Goal: Information Seeking & Learning: Learn about a topic

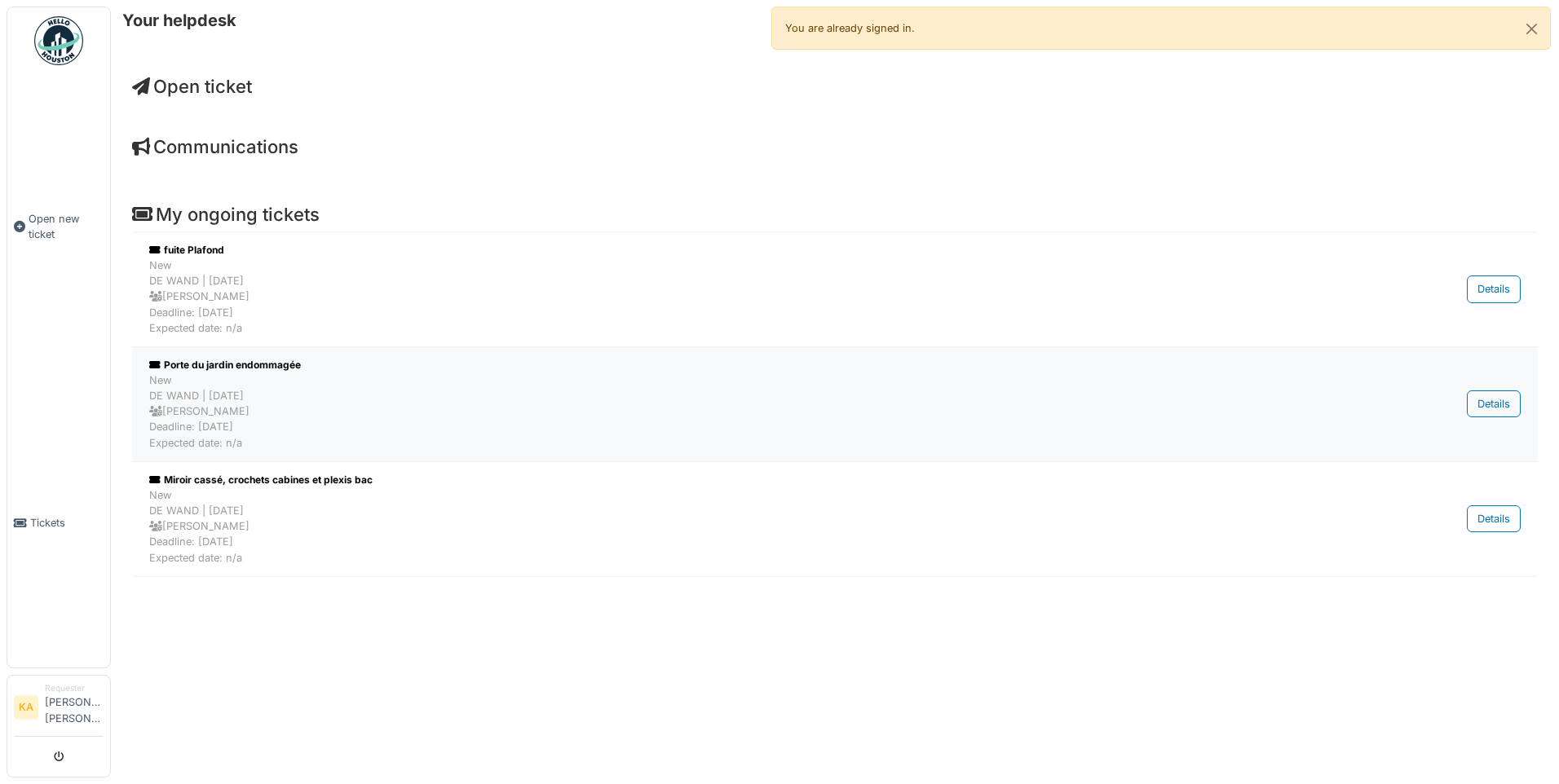
click at [650, 408] on div "New DE WAND | 7 day(s) ago Jean Callewaert Deadline: 22/09/2025 Expected date: …" at bounding box center [735, 411] width 1172 height 78
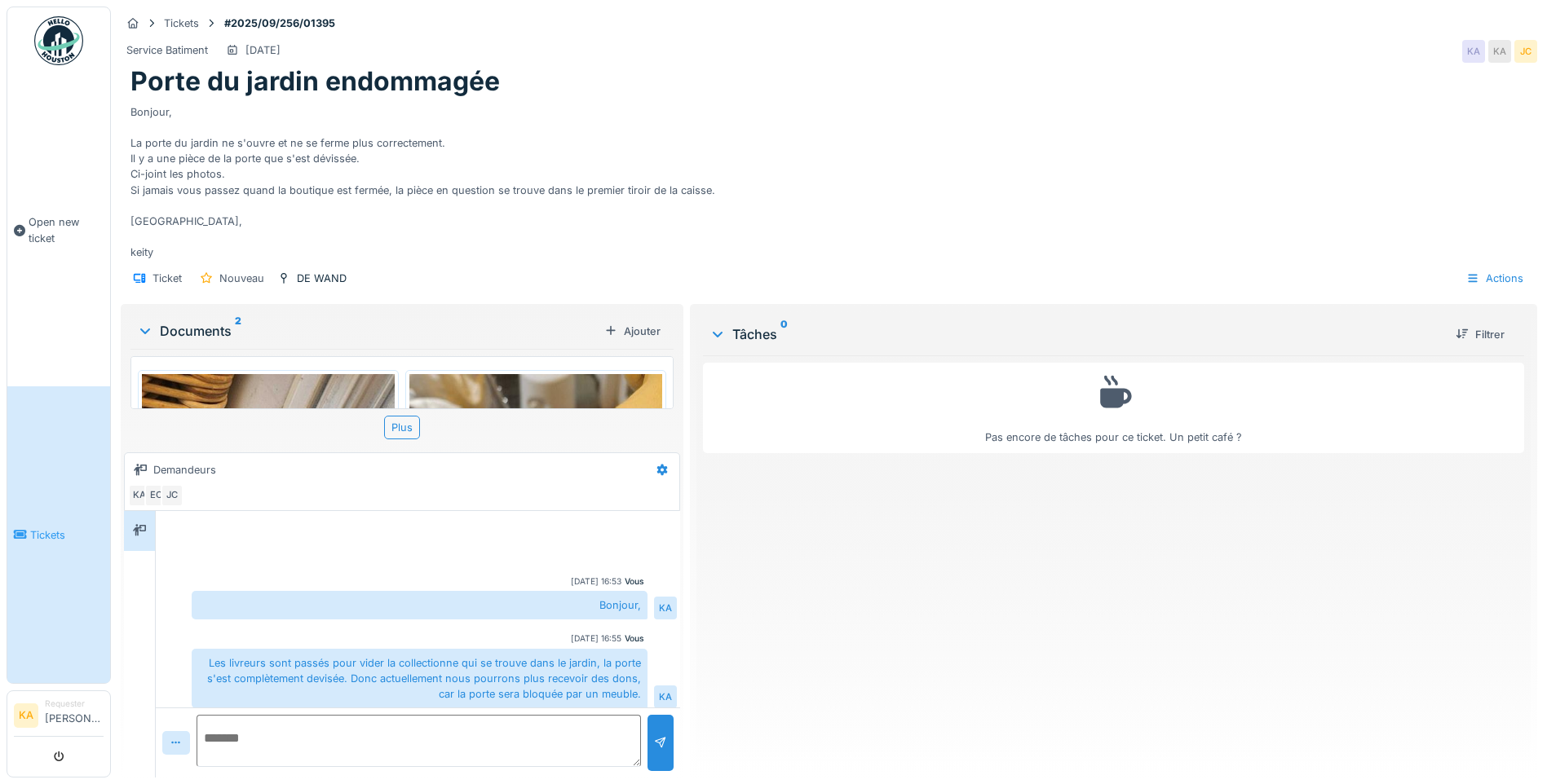
scroll to position [8, 0]
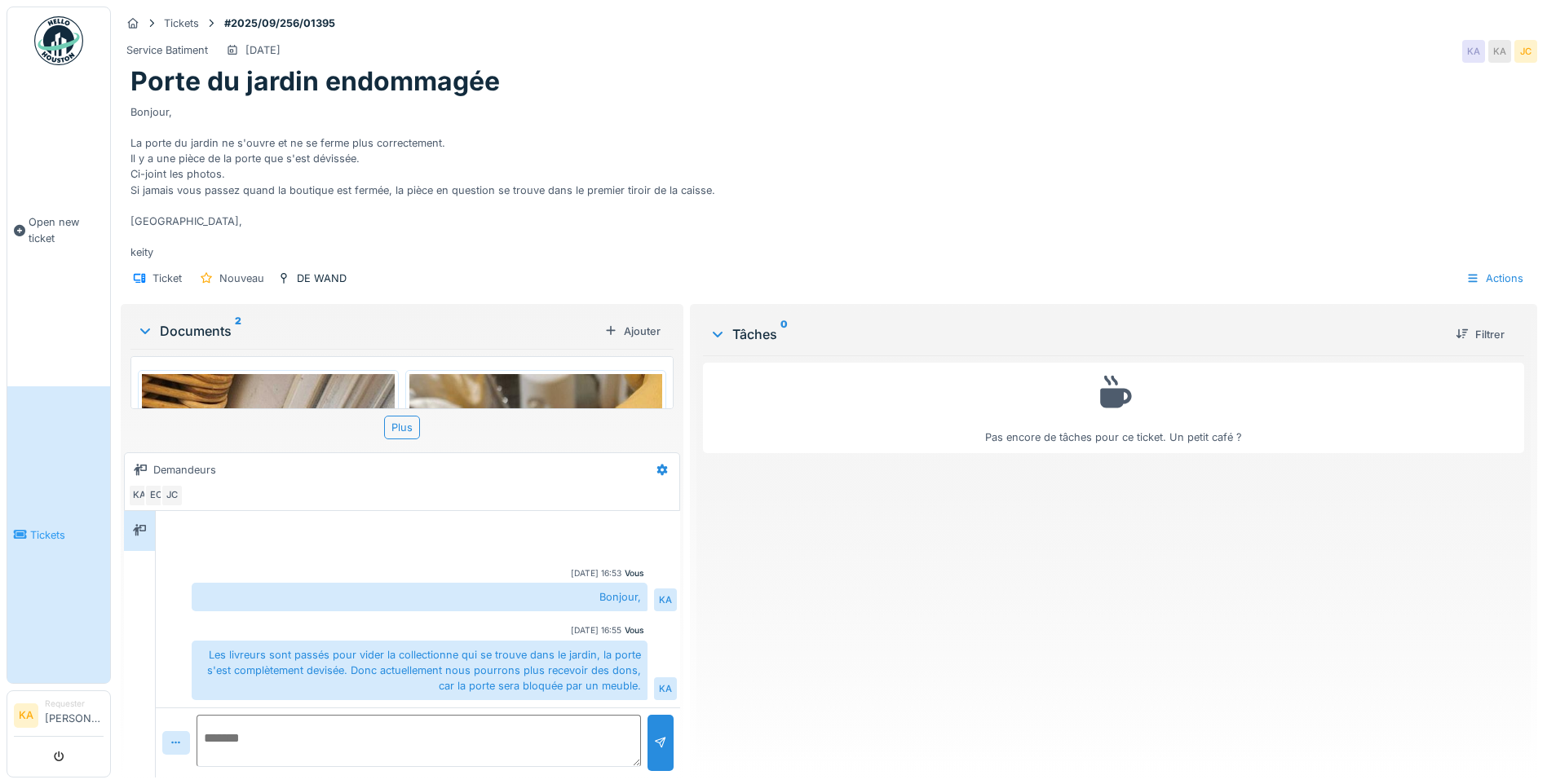
click at [595, 382] on img at bounding box center [535, 647] width 253 height 547
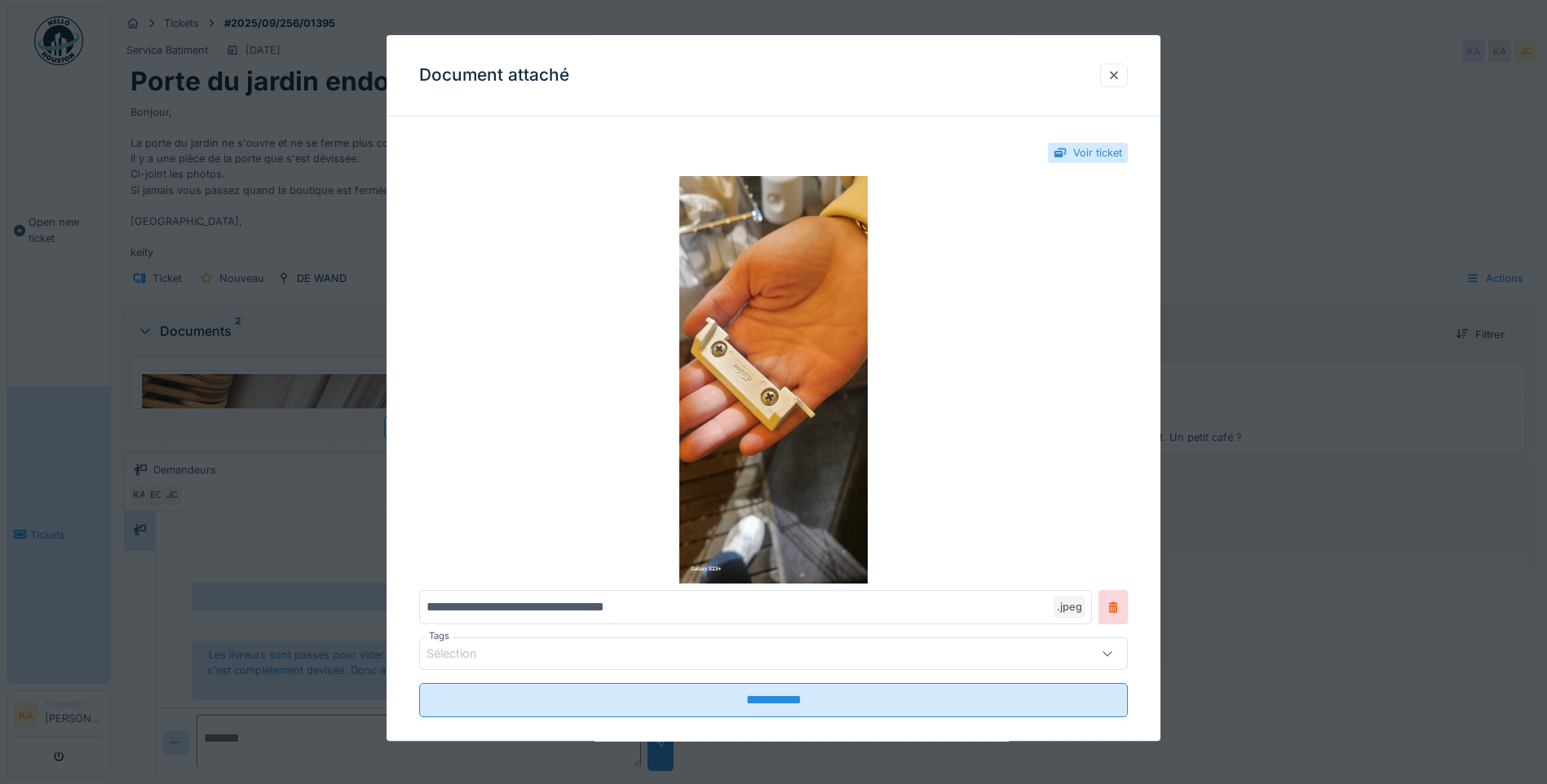
click at [261, 388] on div at bounding box center [774, 392] width 1547 height 784
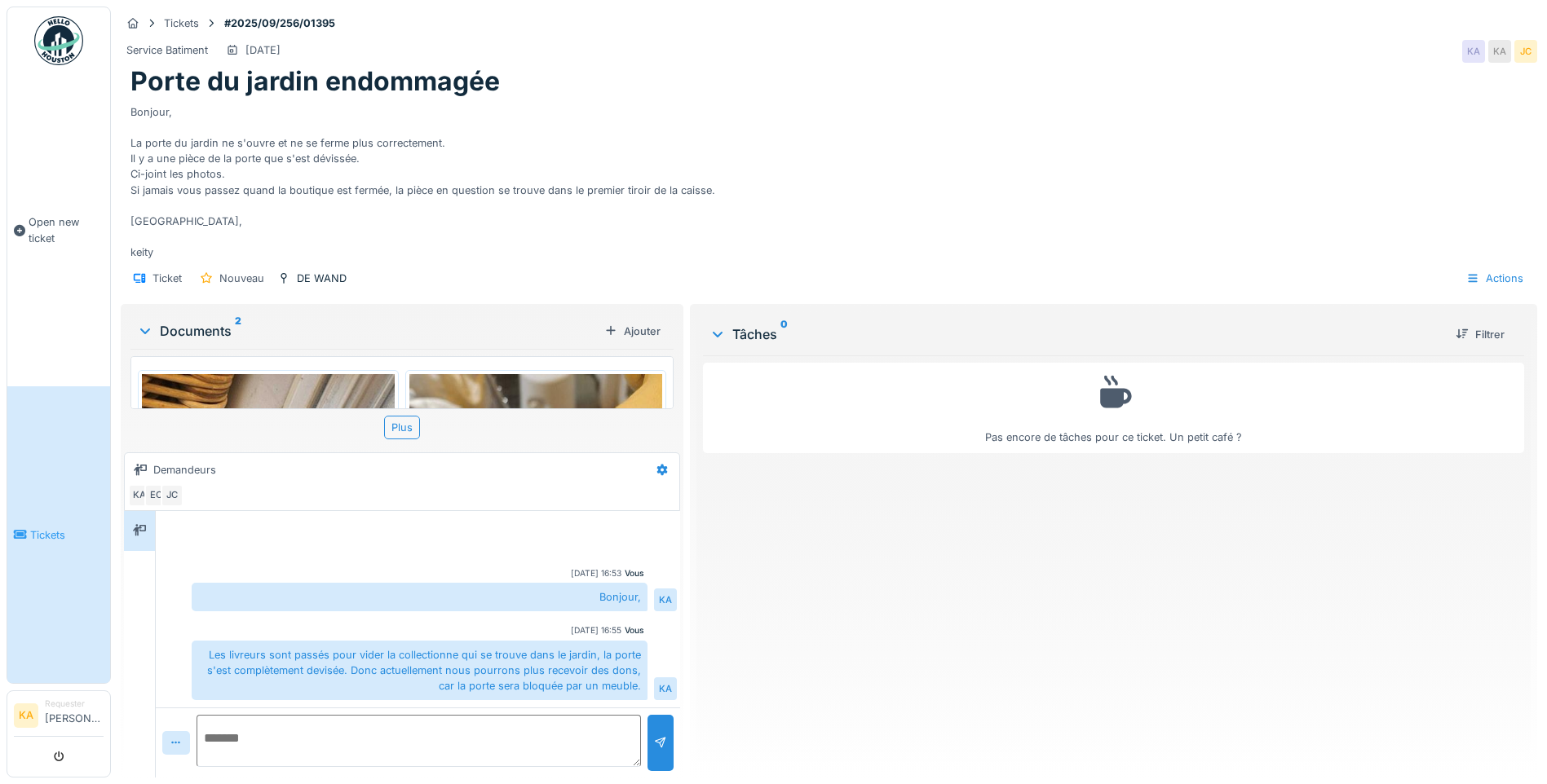
click at [228, 391] on img at bounding box center [268, 647] width 253 height 547
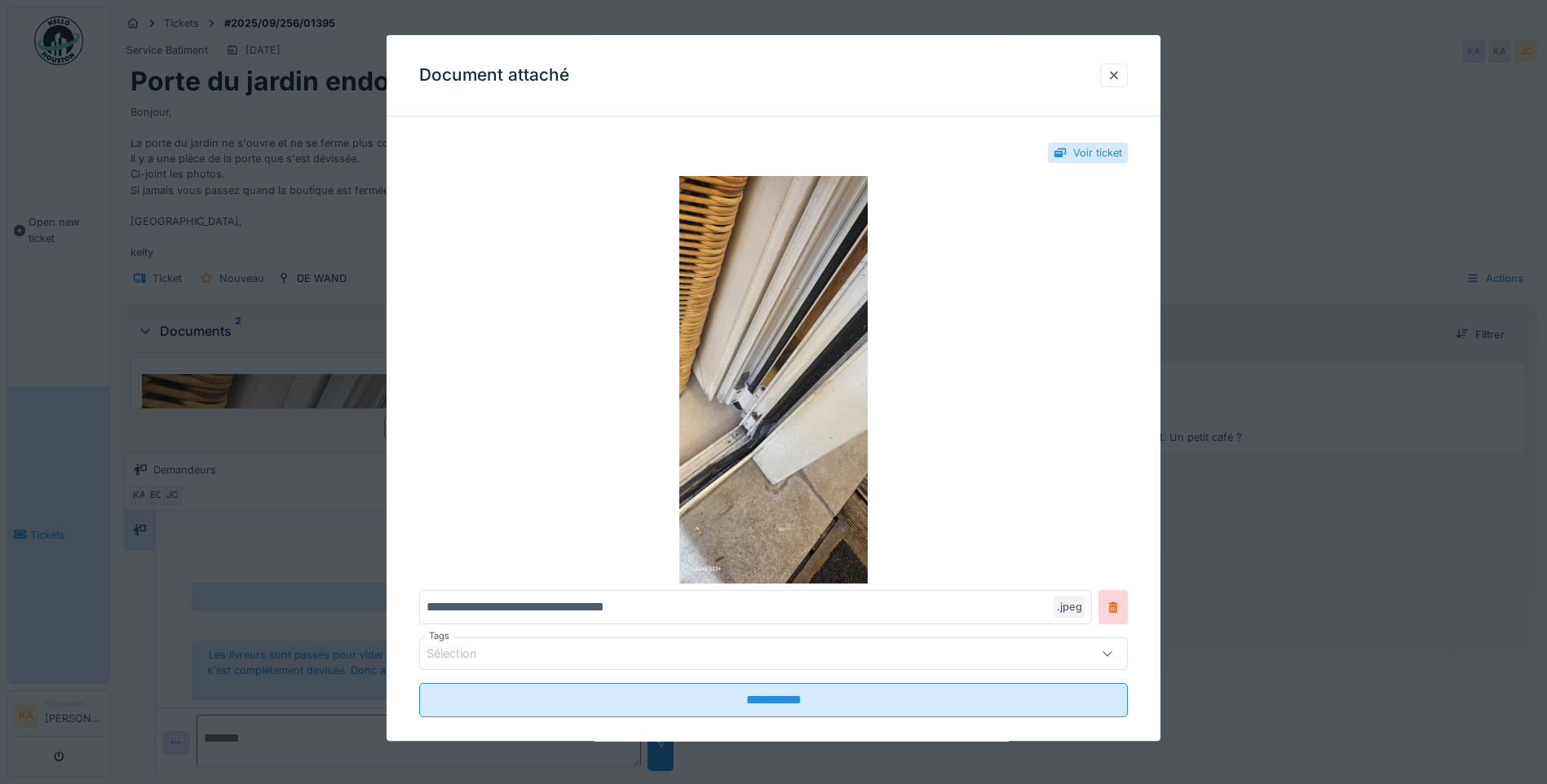
click at [144, 413] on div at bounding box center [774, 392] width 1547 height 784
